Goal: Task Accomplishment & Management: Manage account settings

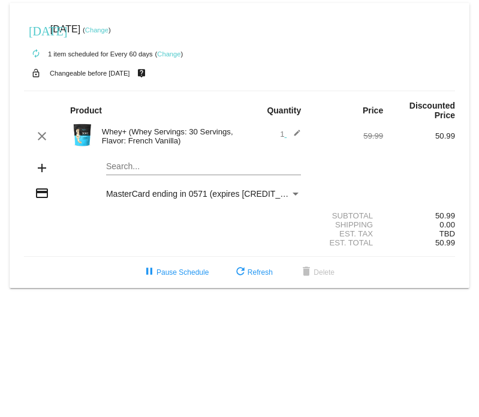
click at [43, 161] on mat-icon "add" at bounding box center [42, 168] width 14 height 14
click at [116, 154] on mat-card "[DATE] [DATE] ( Change ) autorenew 1 item scheduled for Every 60 days ( Change …" at bounding box center [240, 145] width 460 height 285
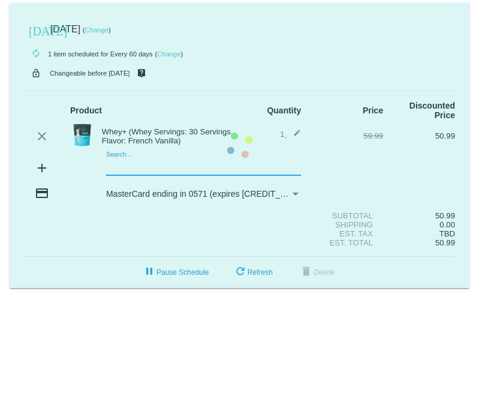
click at [119, 154] on mat-card "[DATE] [DATE] ( Change ) autorenew 1 item scheduled for Every 60 days ( Change …" at bounding box center [240, 145] width 460 height 285
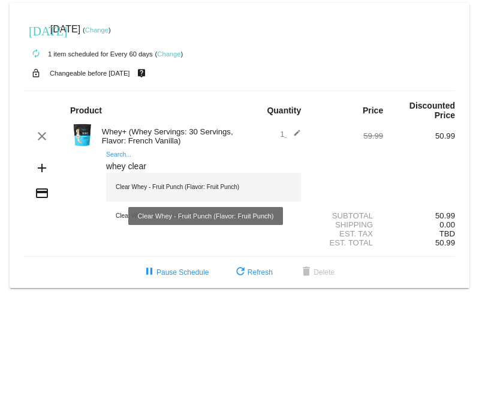
type input "whey clear"
click at [183, 173] on div "Clear Whey - Fruit Punch (Flavor: Fruit Punch)" at bounding box center [203, 187] width 195 height 29
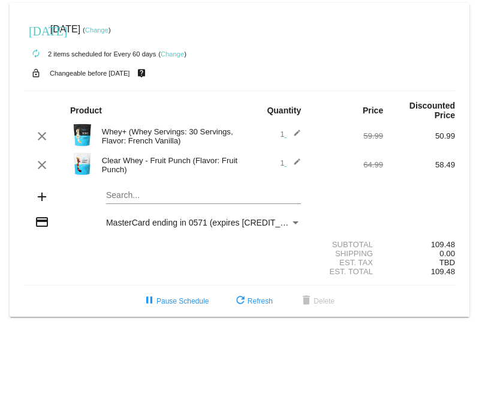
click at [297, 221] on div "Payment Method" at bounding box center [296, 222] width 6 height 3
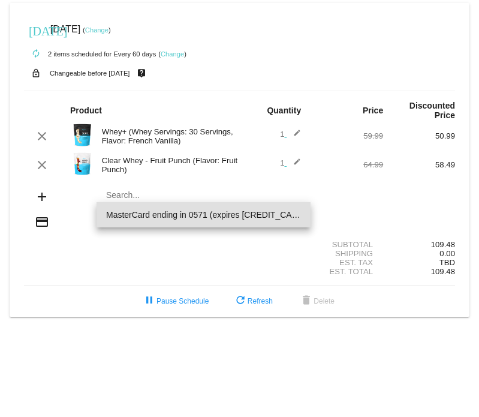
click at [297, 214] on span "MasterCard ending in 0571 (expires [CREDIT_CARD_DATA])" at bounding box center [203, 214] width 195 height 25
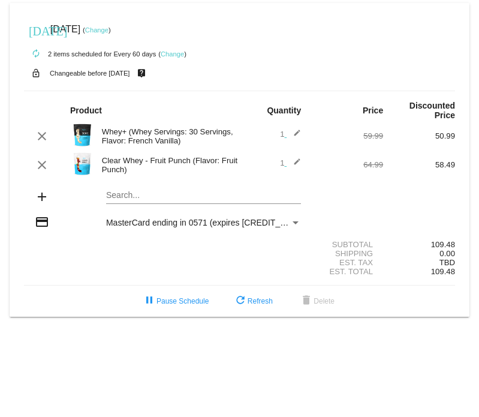
click at [251, 332] on body "today Aug 25 2025 ( Change ) autorenew 2 items scheduled for Every 60 days ( Ch…" at bounding box center [239, 208] width 479 height 417
click at [169, 54] on link "Change" at bounding box center [172, 53] width 23 height 7
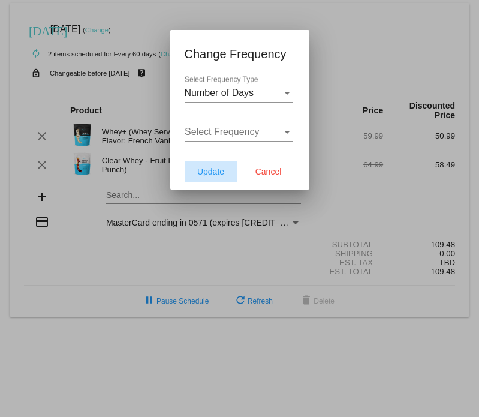
click at [210, 173] on span "Update" at bounding box center [210, 172] width 27 height 10
